Goal: Task Accomplishment & Management: Complete application form

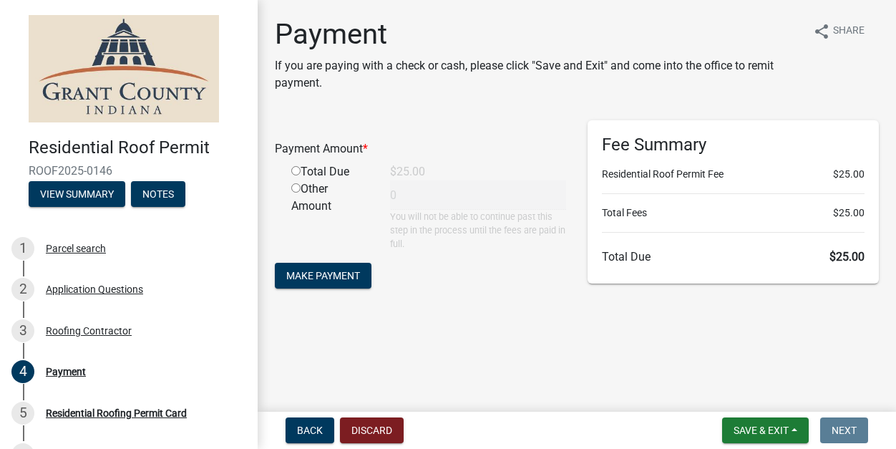
click at [294, 170] on input "radio" at bounding box center [295, 170] width 9 height 9
radio input "true"
type input "25"
click at [318, 274] on span "Make Payment" at bounding box center [323, 274] width 74 height 11
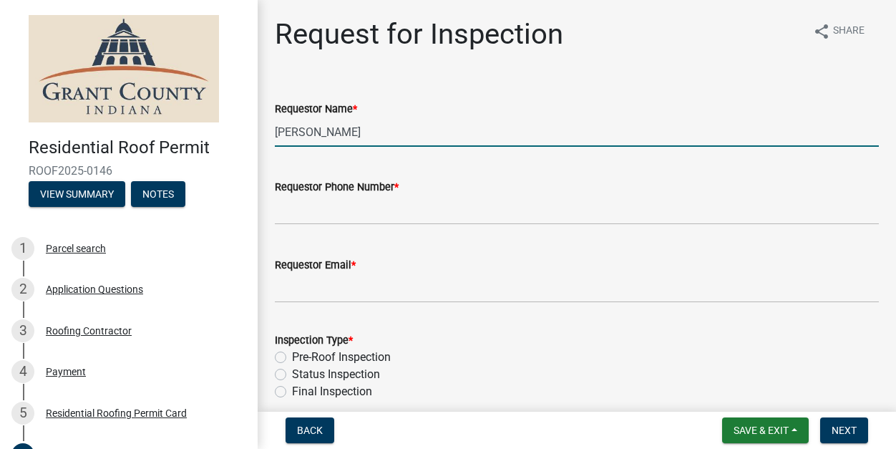
click at [298, 133] on input "[PERSON_NAME]" at bounding box center [577, 131] width 604 height 29
type input "[PERSON_NAME]"
click at [315, 225] on wm-data-entity-input "Requestor Phone Number *" at bounding box center [577, 197] width 604 height 78
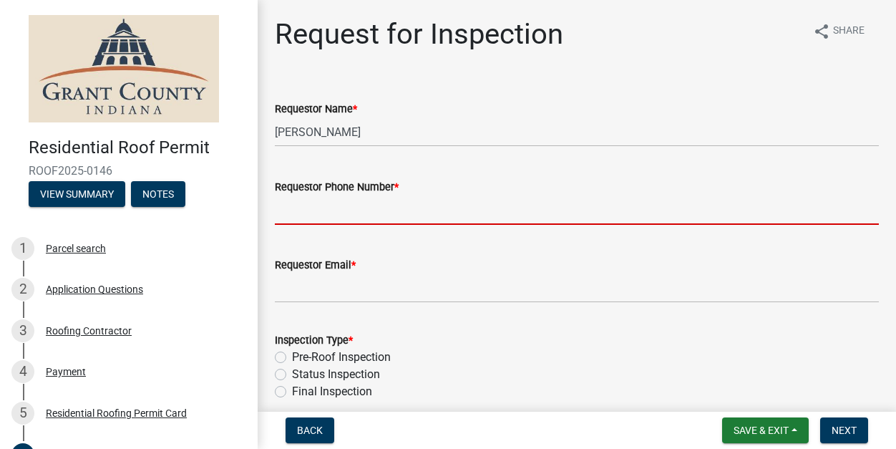
click at [311, 218] on input "Requestor Phone Number *" at bounding box center [577, 209] width 604 height 29
type input "7653465800"
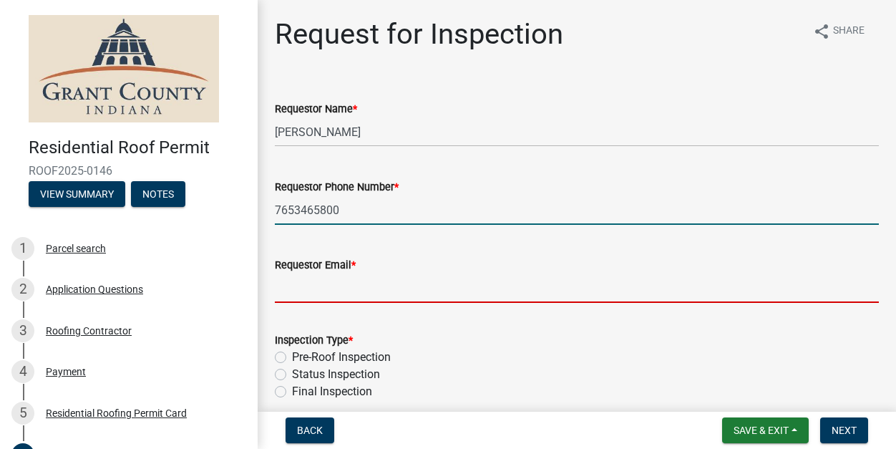
click at [343, 284] on input "Requestor Email *" at bounding box center [577, 287] width 604 height 29
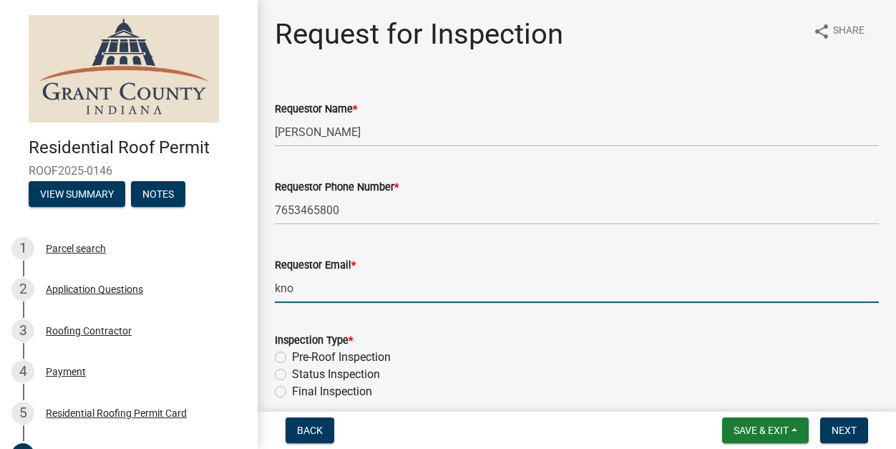
type input "[EMAIL_ADDRESS][DOMAIN_NAME]"
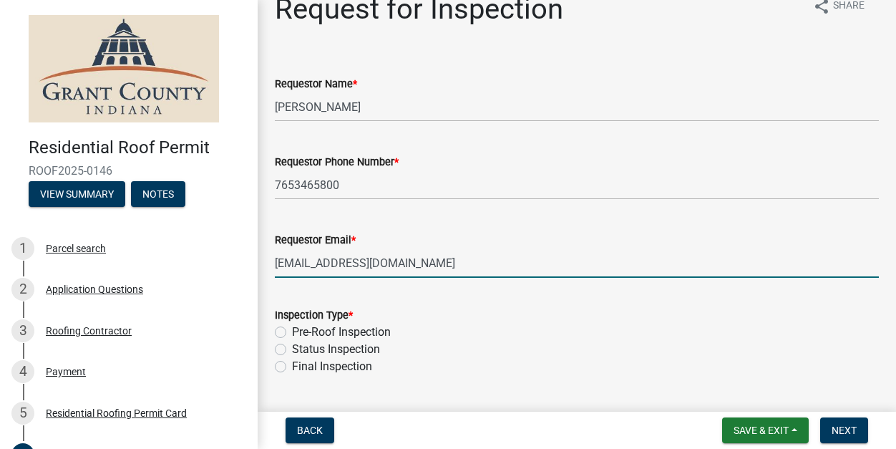
scroll to position [30, 0]
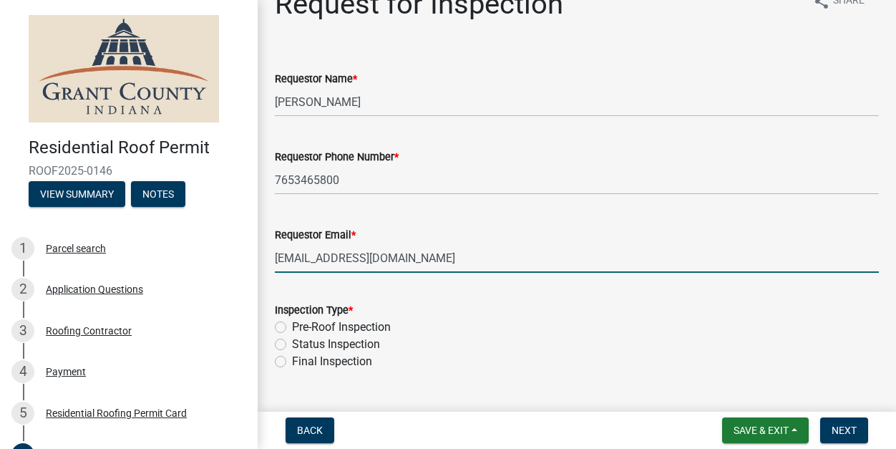
click at [292, 323] on label "Pre-Roof Inspection" at bounding box center [341, 326] width 99 height 17
click at [292, 323] on input "Pre-Roof Inspection" at bounding box center [296, 322] width 9 height 9
radio input "true"
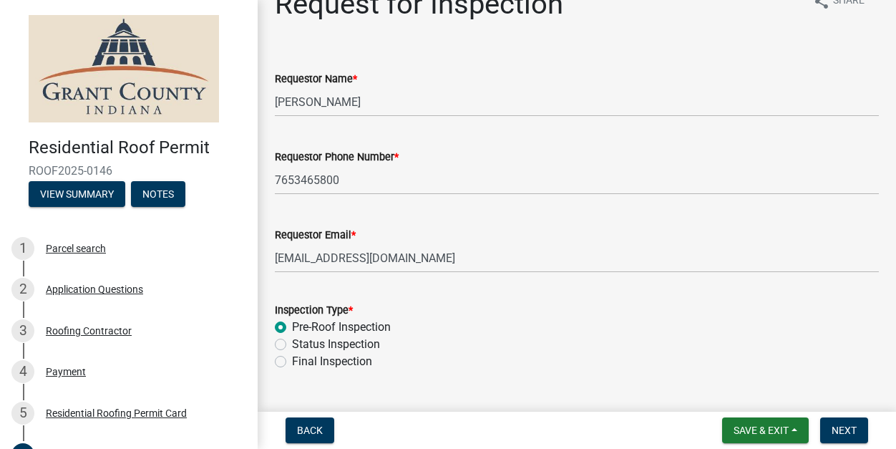
click at [449, 306] on div "Inspection Type *" at bounding box center [577, 309] width 604 height 17
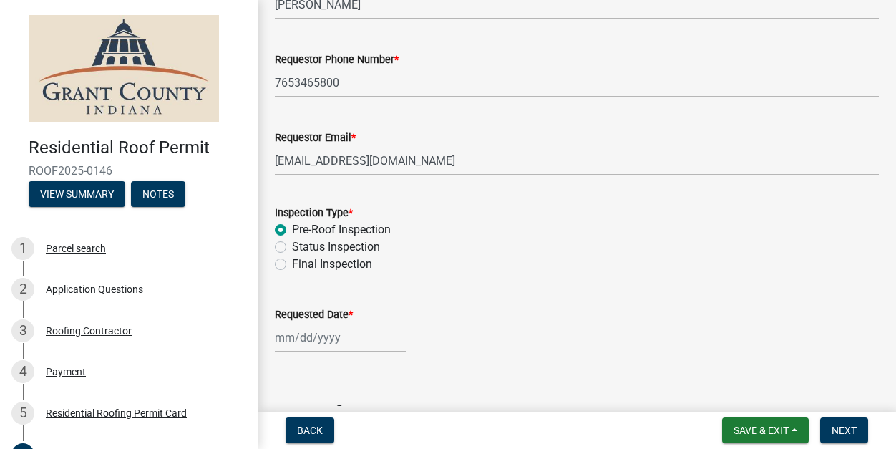
scroll to position [129, 0]
click at [282, 337] on div at bounding box center [340, 335] width 131 height 29
select select "9"
select select "2025"
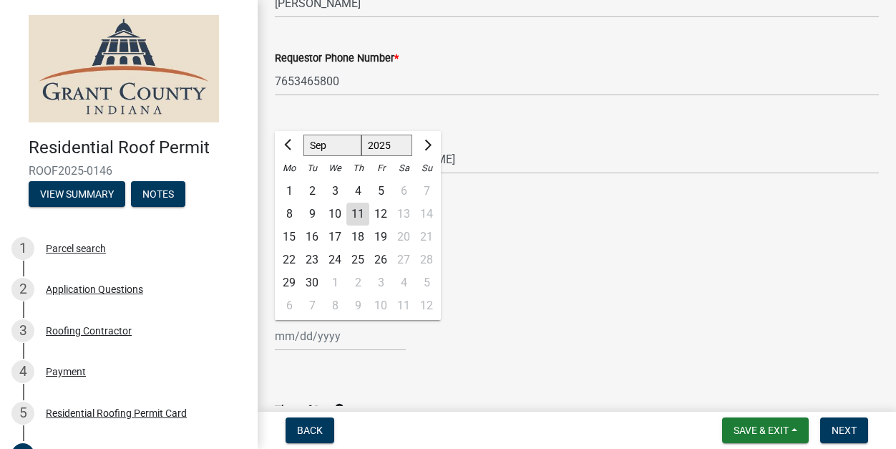
click at [358, 210] on div "11" at bounding box center [357, 213] width 23 height 23
type input "[DATE]"
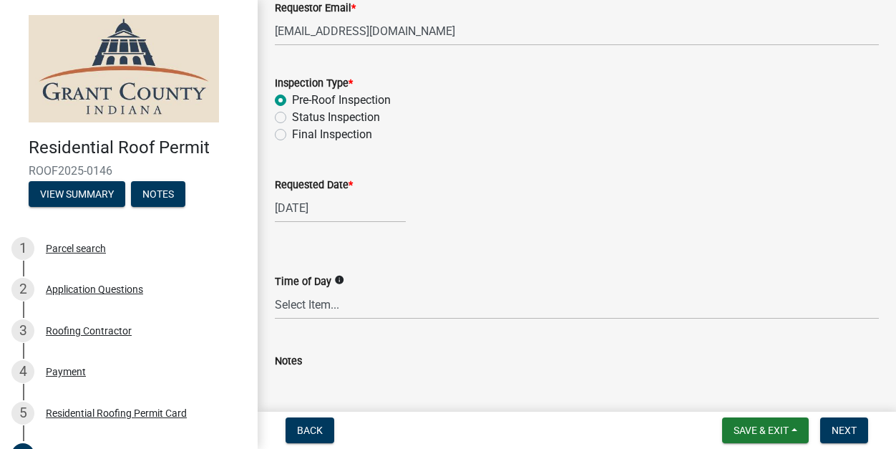
scroll to position [258, 0]
drag, startPoint x: 431, startPoint y: 334, endPoint x: 433, endPoint y: 170, distance: 163.9
click at [433, 184] on wm-data-entity-input-list "Requestor Name * [PERSON_NAME] Requestor Phone Number * [PHONE_NUMBER] Requesto…" at bounding box center [577, 135] width 604 height 625
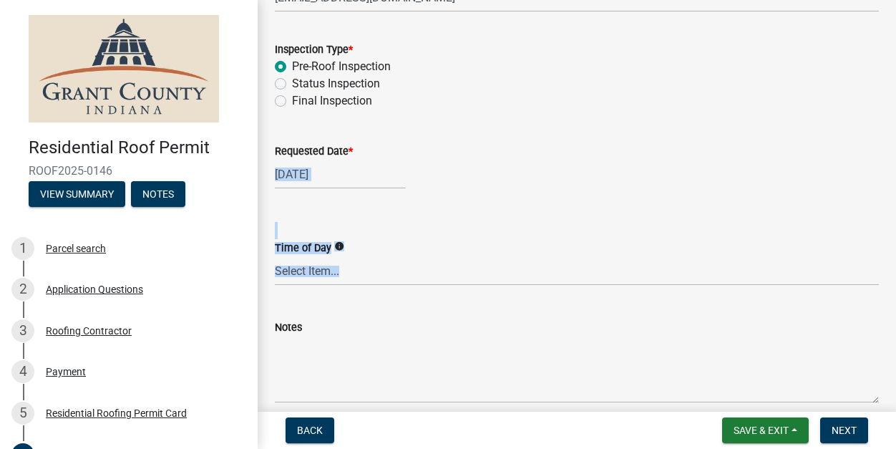
click at [433, 170] on div "[DATE]" at bounding box center [577, 174] width 604 height 29
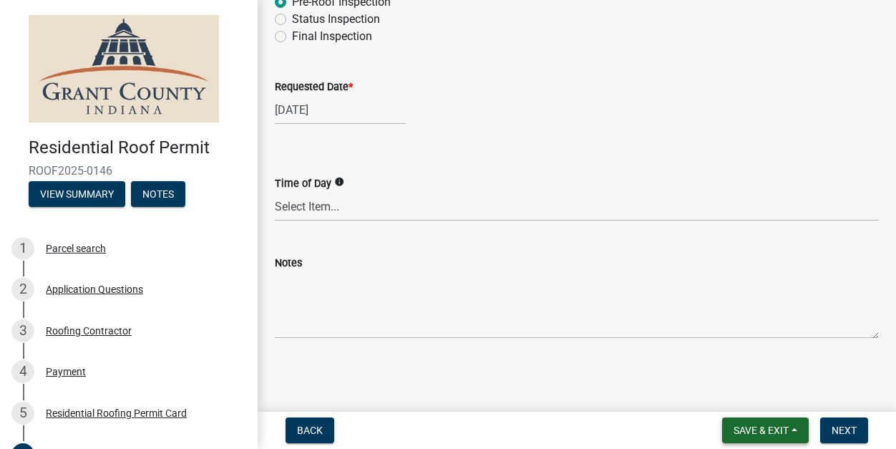
click at [759, 433] on span "Save & Exit" at bounding box center [760, 429] width 55 height 11
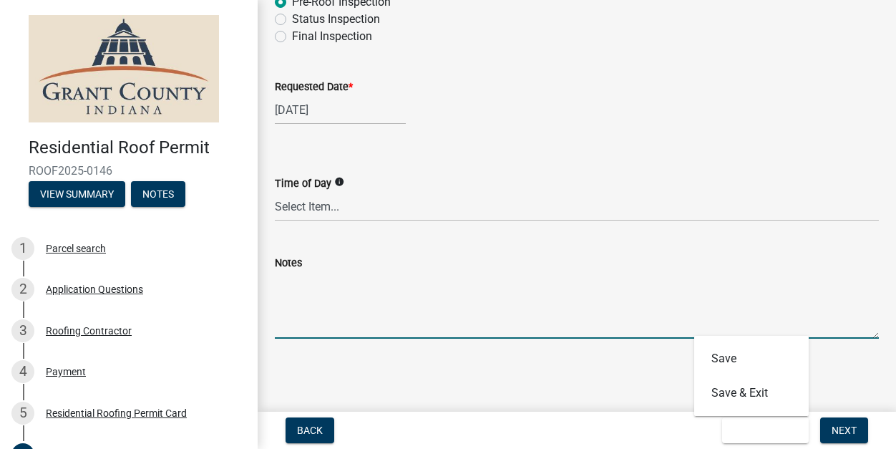
click at [775, 316] on textarea "Notes" at bounding box center [577, 304] width 604 height 67
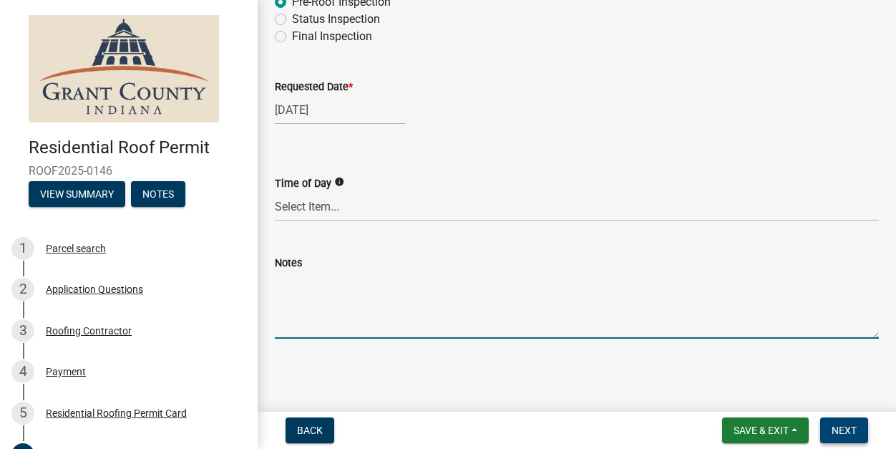
click at [844, 430] on span "Next" at bounding box center [843, 429] width 25 height 11
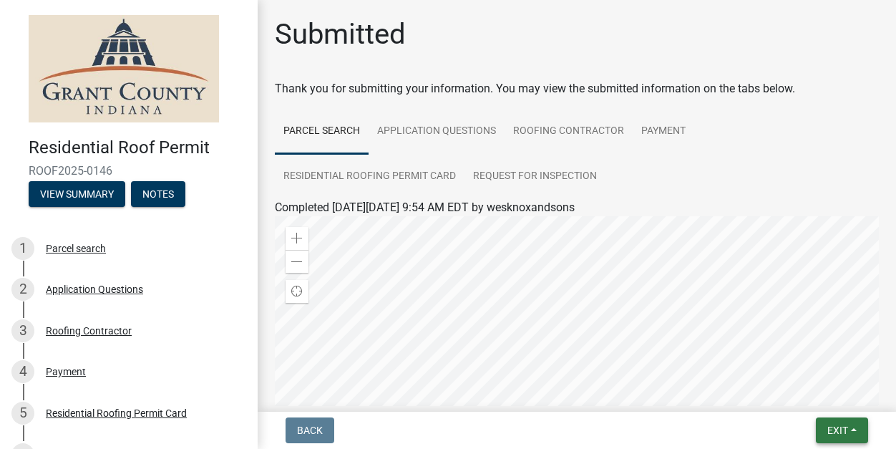
click at [851, 424] on button "Exit" at bounding box center [842, 430] width 52 height 26
click at [812, 387] on button "Save & Exit" at bounding box center [811, 393] width 114 height 34
